Goal: Task Accomplishment & Management: Manage account settings

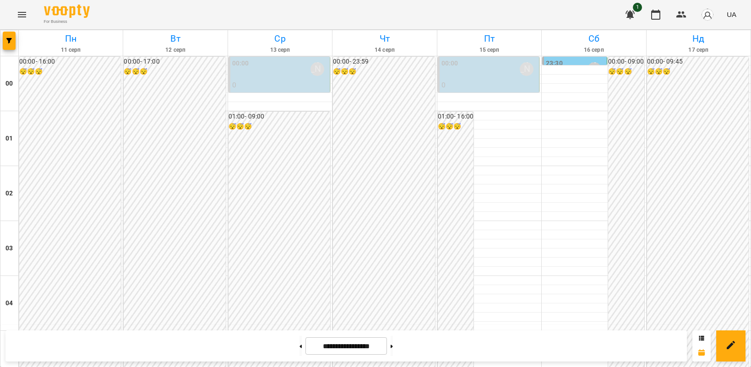
scroll to position [705, 0]
click at [16, 15] on icon "Menu" at bounding box center [21, 14] width 11 height 11
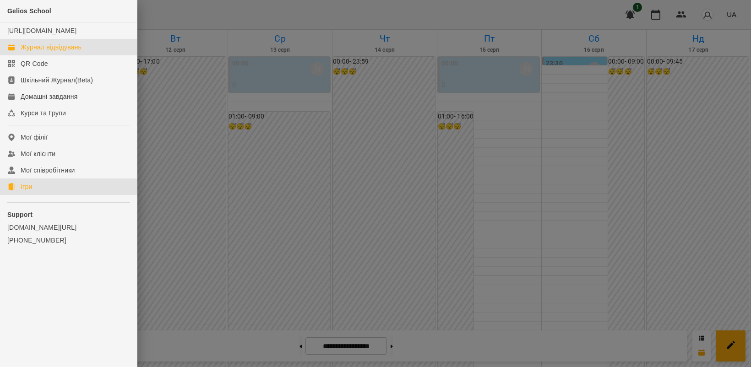
click at [37, 195] on link "Ігри" at bounding box center [68, 187] width 137 height 16
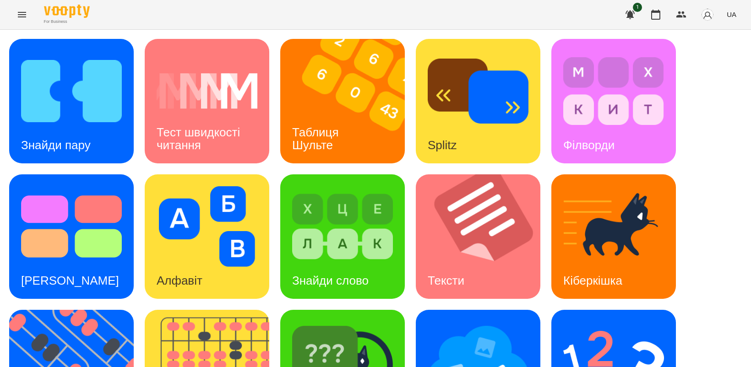
scroll to position [114, 0]
click at [83, 310] on img at bounding box center [77, 372] width 136 height 124
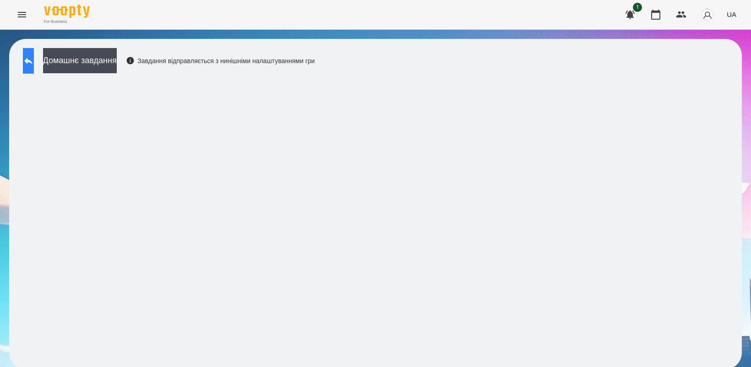
click at [32, 62] on icon at bounding box center [28, 60] width 11 height 11
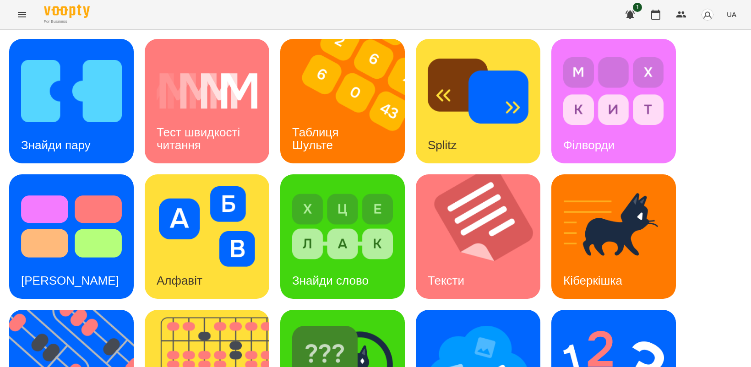
scroll to position [211, 0]
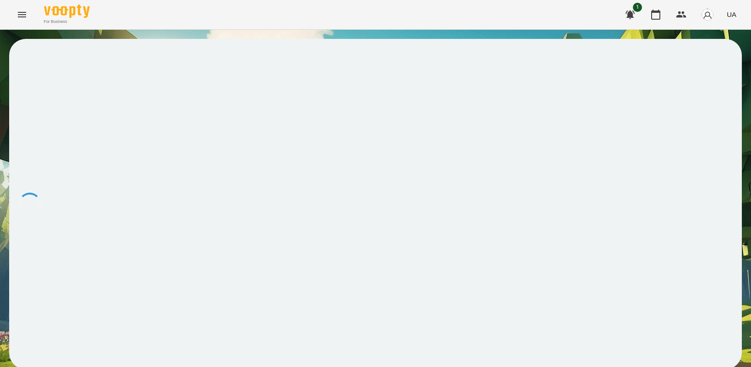
click at [729, 9] on button "UA" at bounding box center [731, 14] width 17 height 17
click at [724, 69] on div "Русский" at bounding box center [714, 68] width 47 height 16
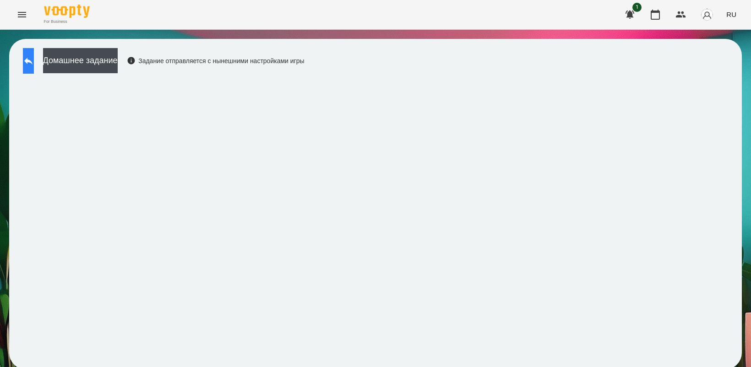
click at [28, 56] on button at bounding box center [28, 61] width 11 height 26
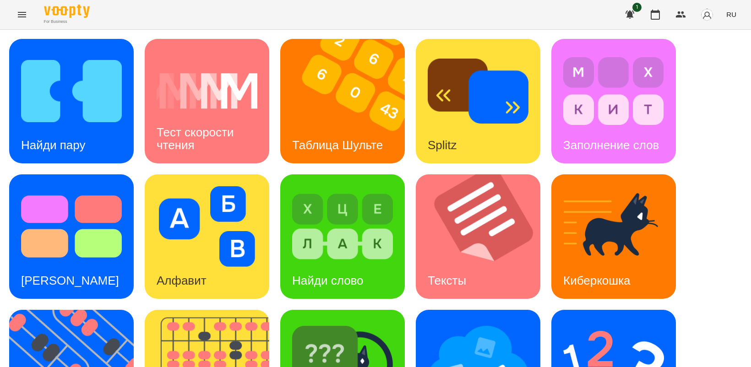
scroll to position [114, 0]
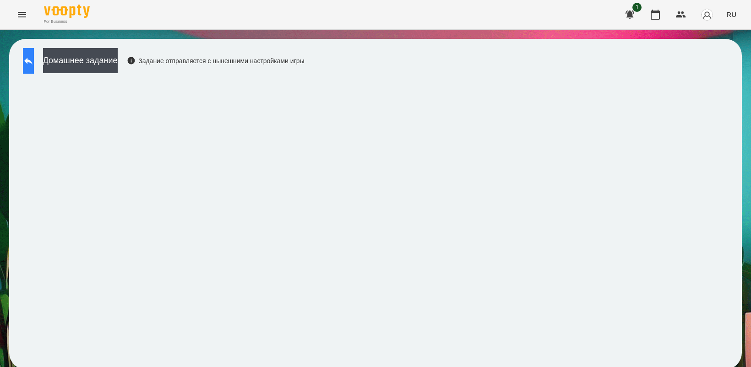
click at [34, 63] on icon at bounding box center [28, 60] width 11 height 11
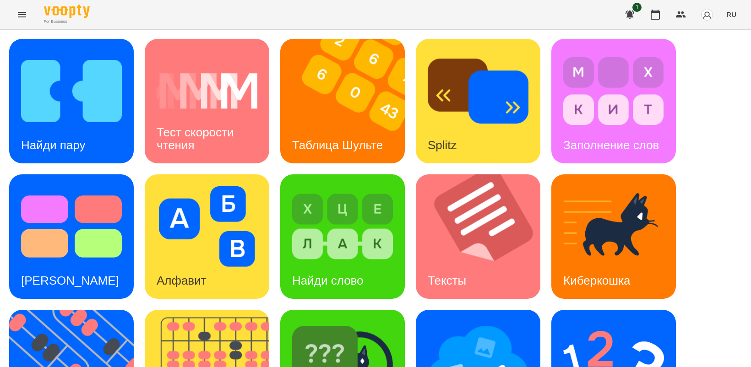
scroll to position [57, 0]
click at [333, 325] on img at bounding box center [342, 362] width 101 height 81
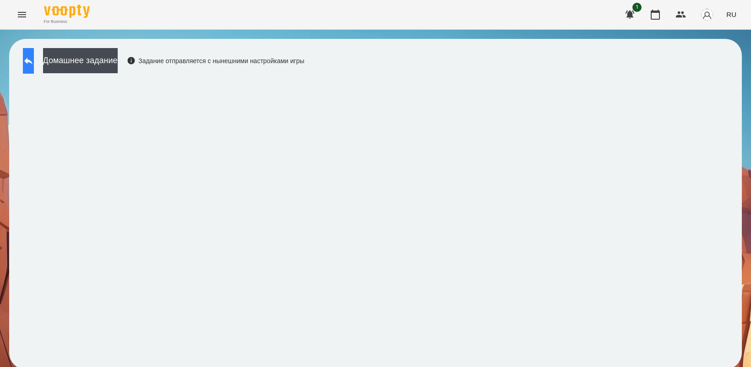
click at [34, 59] on icon at bounding box center [28, 60] width 11 height 11
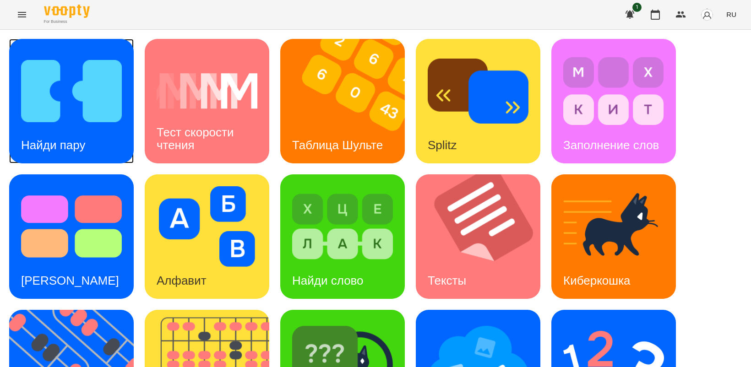
click at [58, 117] on img at bounding box center [71, 91] width 101 height 81
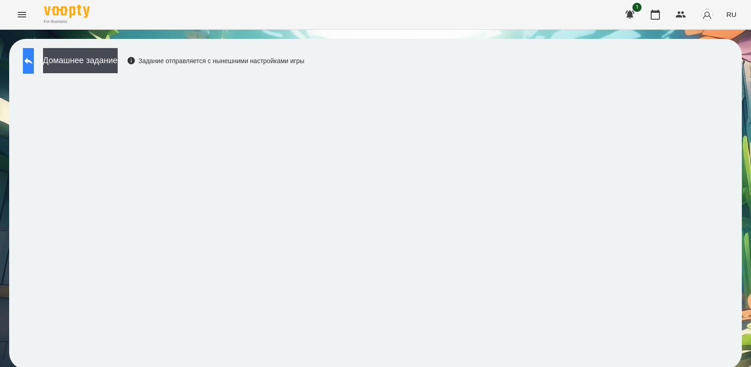
click at [31, 70] on button at bounding box center [28, 61] width 11 height 26
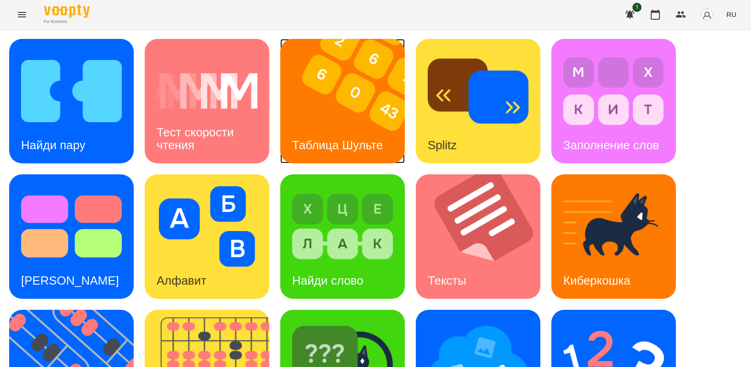
click at [333, 117] on img at bounding box center [348, 101] width 136 height 124
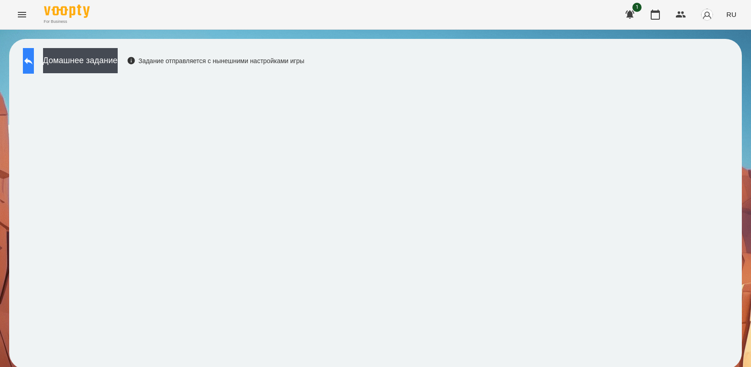
click at [32, 61] on icon at bounding box center [28, 61] width 8 height 7
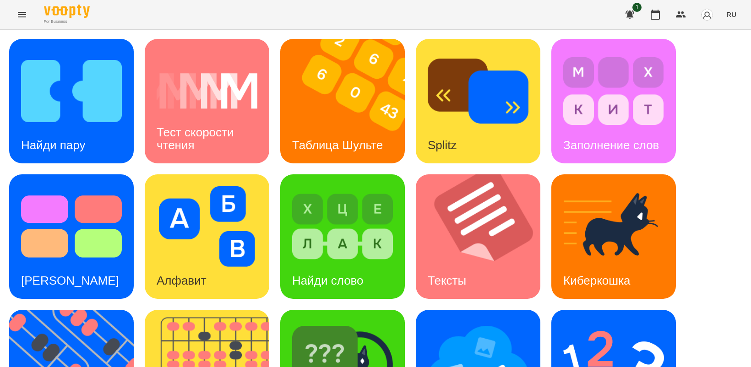
scroll to position [211, 0]
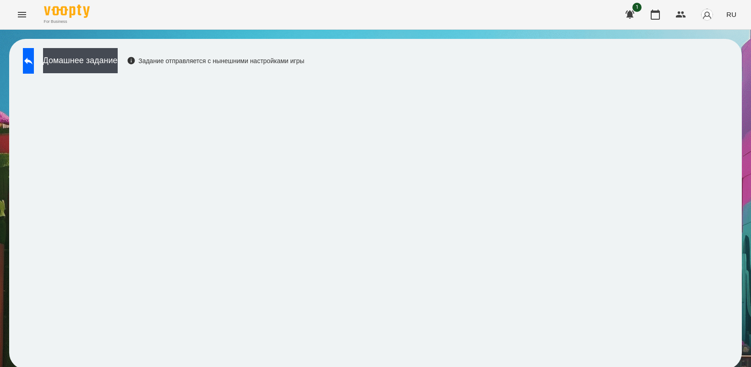
click at [19, 17] on icon "Menu" at bounding box center [21, 14] width 11 height 11
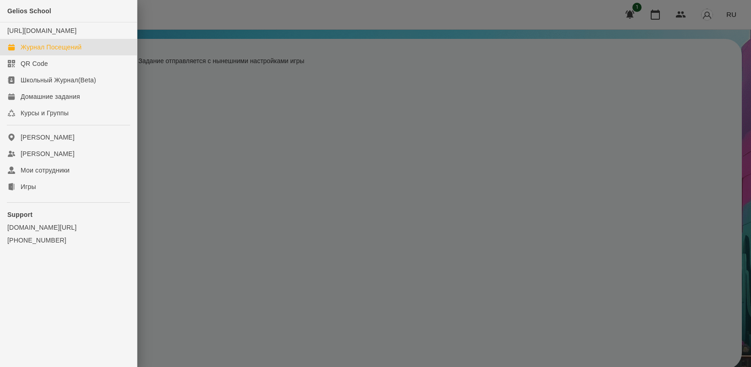
drag, startPoint x: 67, startPoint y: 55, endPoint x: 152, endPoint y: 145, distance: 123.4
click at [67, 52] on div "Журнал Посещений" at bounding box center [51, 47] width 61 height 9
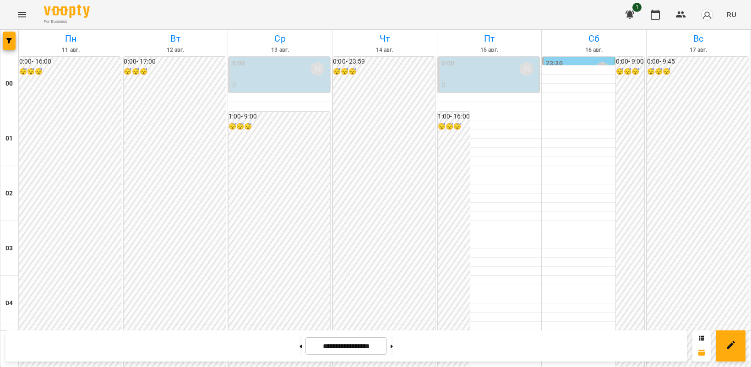
scroll to position [687, 0]
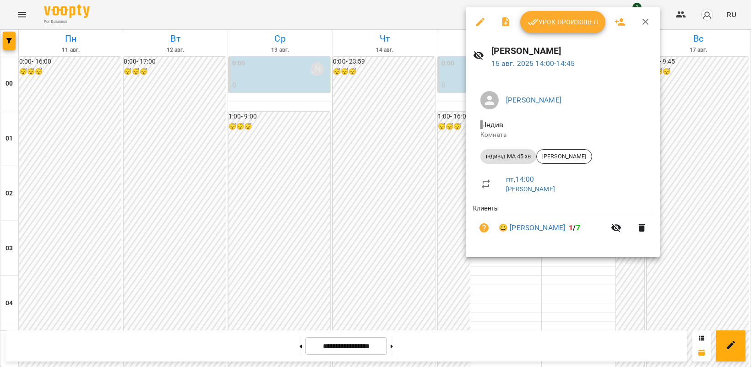
click at [570, 26] on span "Урок произошел" at bounding box center [562, 21] width 70 height 11
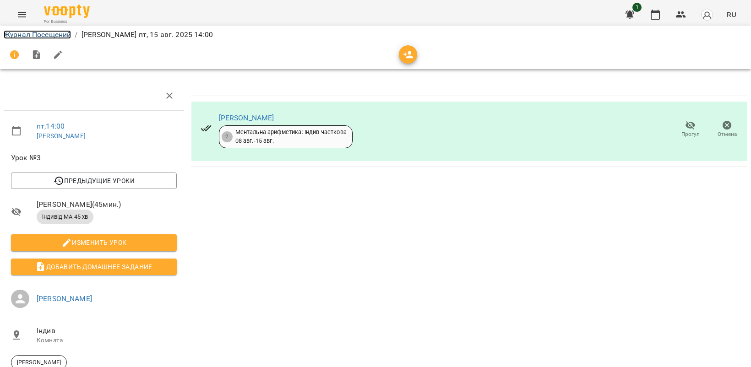
click at [16, 37] on link "Журнал Посещений" at bounding box center [37, 34] width 67 height 9
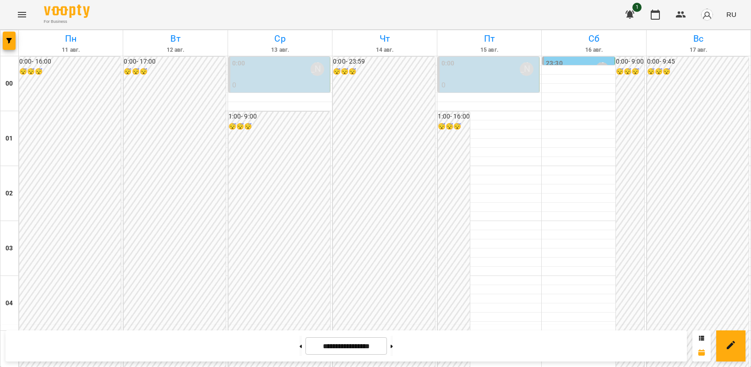
scroll to position [820, 0]
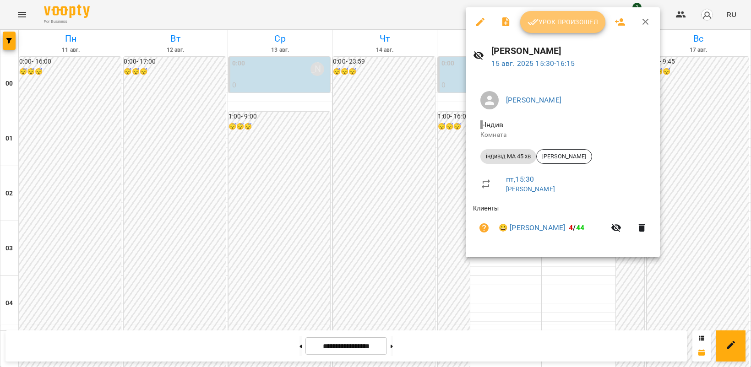
click at [550, 17] on span "Урок произошел" at bounding box center [562, 21] width 70 height 11
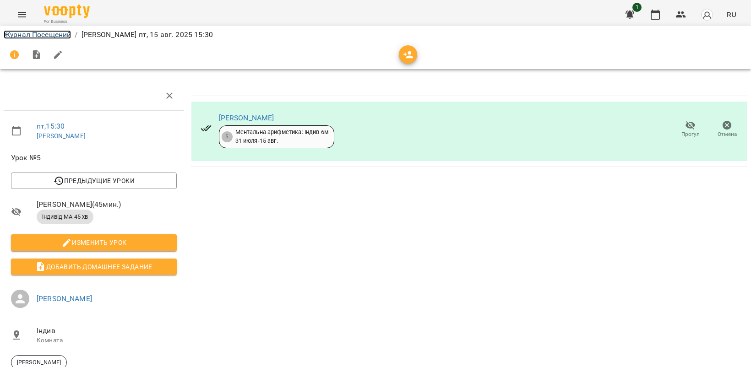
click at [45, 33] on link "Журнал Посещений" at bounding box center [37, 34] width 67 height 9
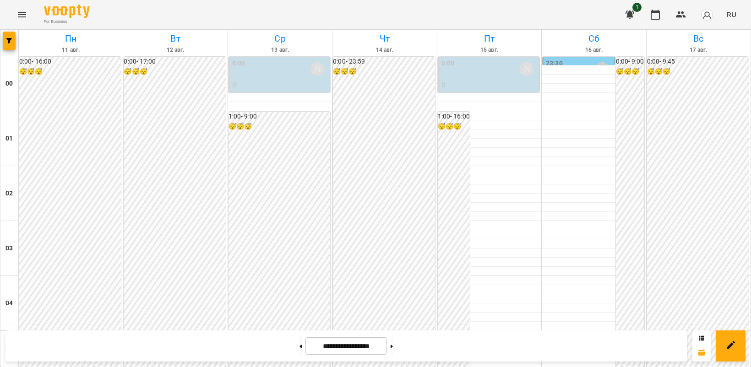
scroll to position [458, 0]
